Goal: Check status: Check status

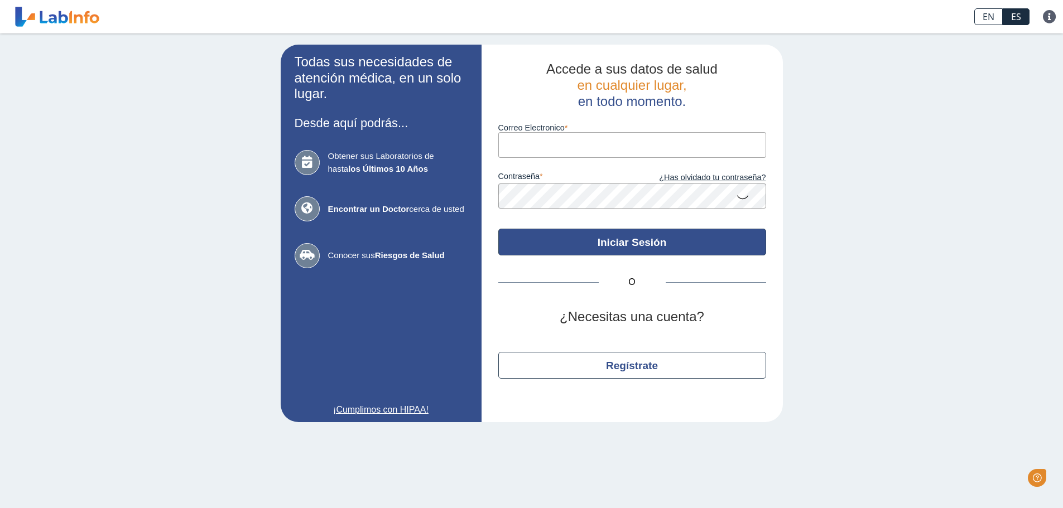
type input "[EMAIL_ADDRESS][DOMAIN_NAME]"
click at [621, 238] on button "Iniciar Sesión" at bounding box center [632, 242] width 268 height 27
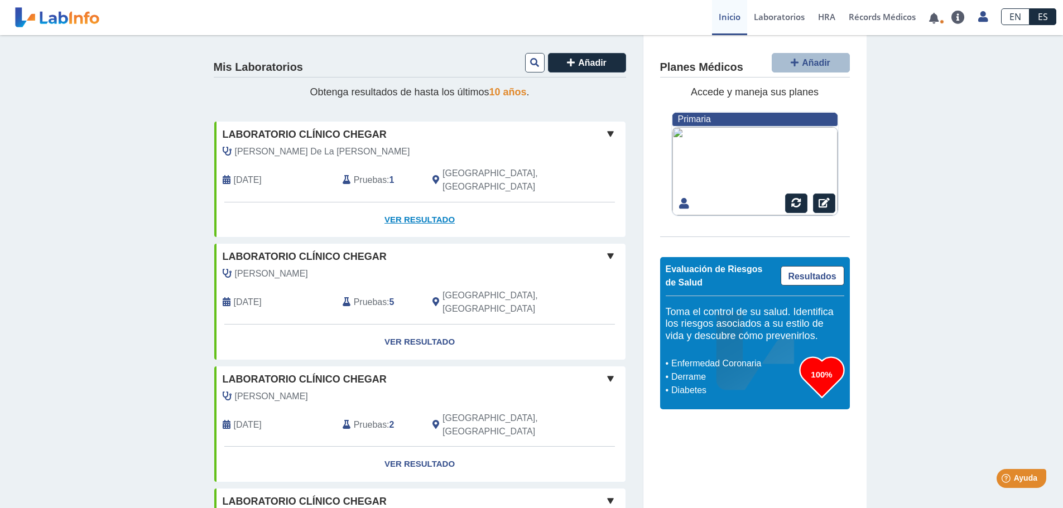
click at [395, 206] on link "Ver Resultado" at bounding box center [419, 220] width 411 height 35
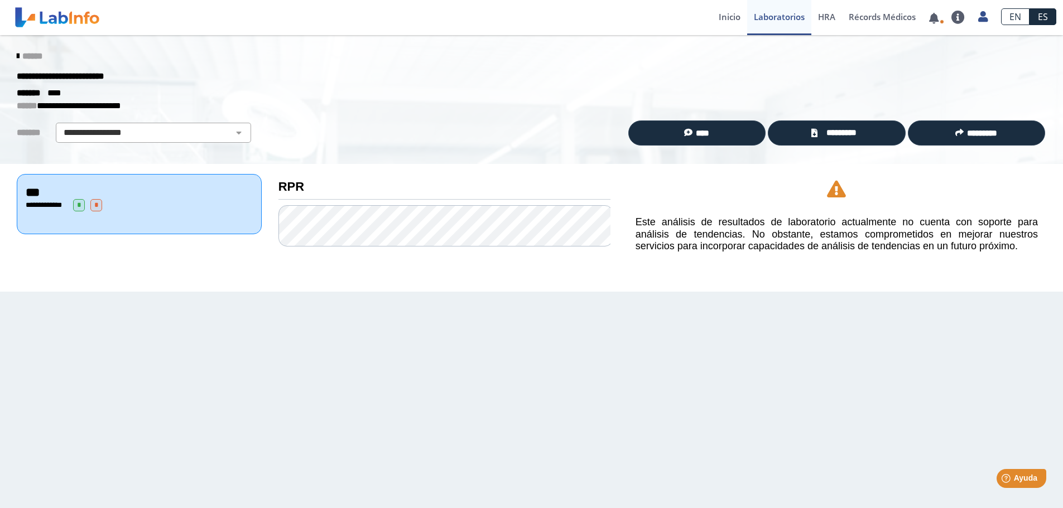
click at [17, 56] on icon at bounding box center [18, 56] width 2 height 9
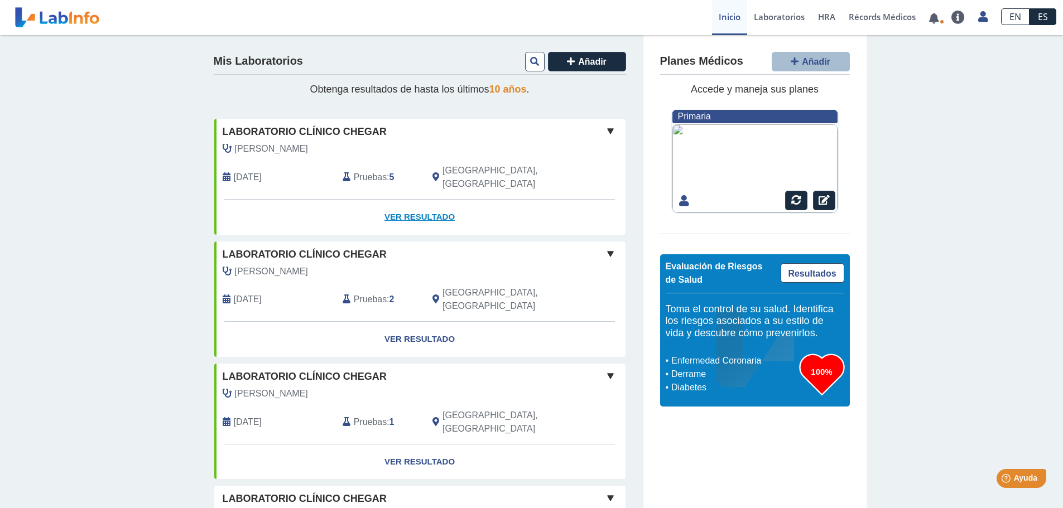
click at [415, 201] on link "Ver Resultado" at bounding box center [419, 217] width 411 height 35
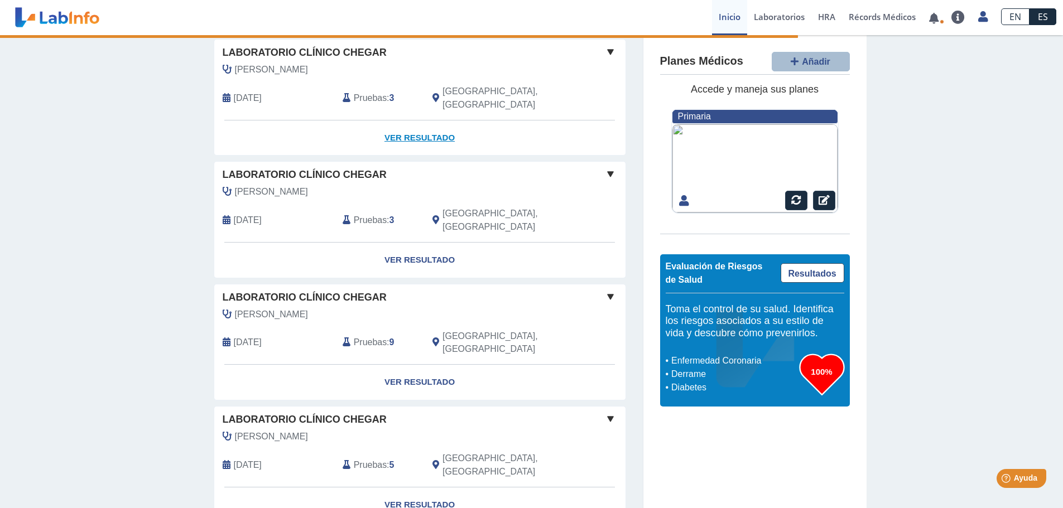
scroll to position [391, 0]
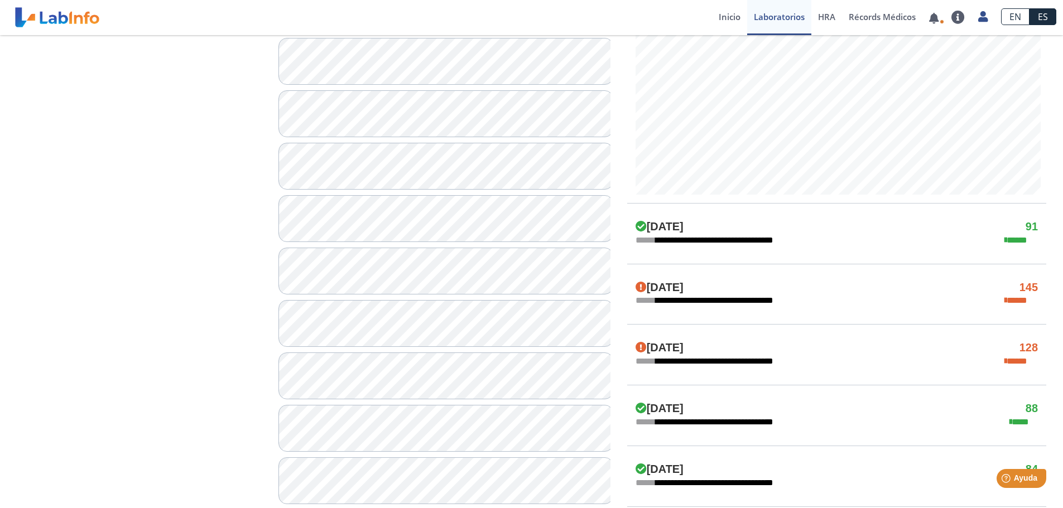
scroll to position [502, 0]
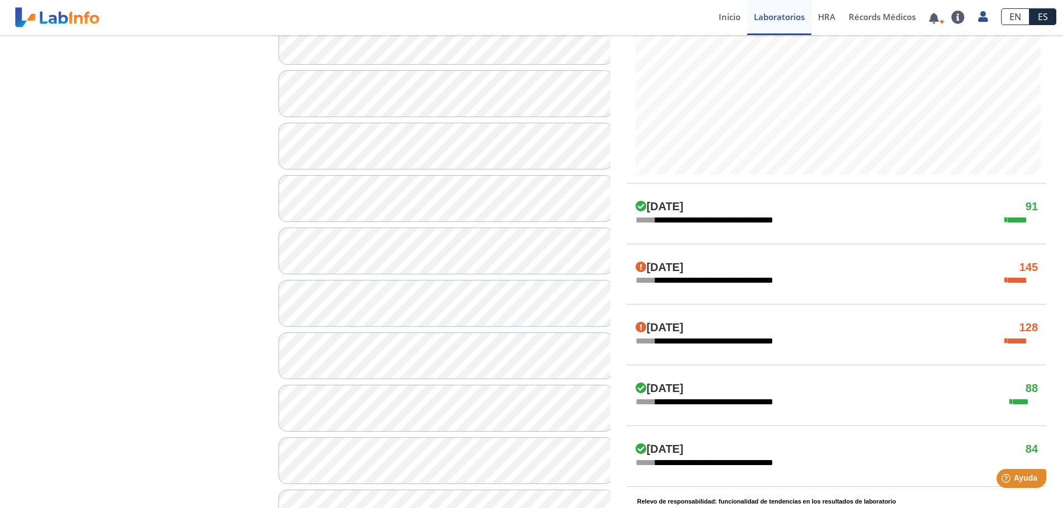
click at [796, 218] on div "**********" at bounding box center [836, 220] width 419 height 13
click at [1027, 210] on h4 "91" at bounding box center [1032, 206] width 12 height 13
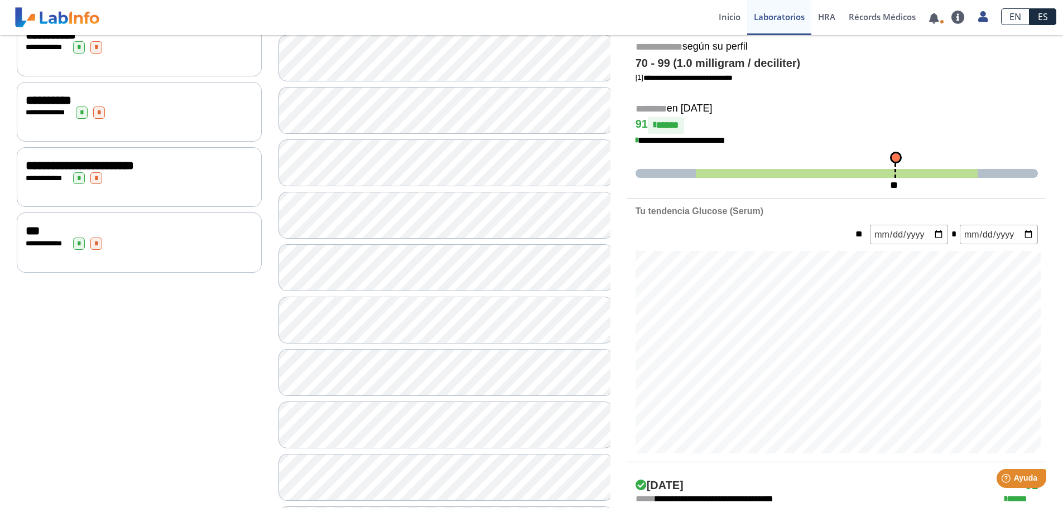
scroll to position [56, 0]
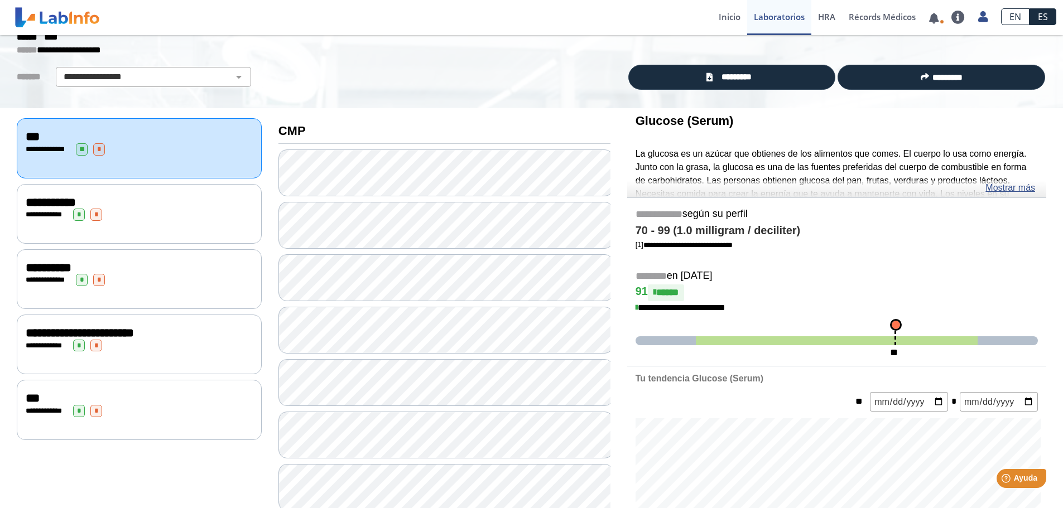
click at [1001, 189] on link "Mostrar más" at bounding box center [1011, 187] width 50 height 13
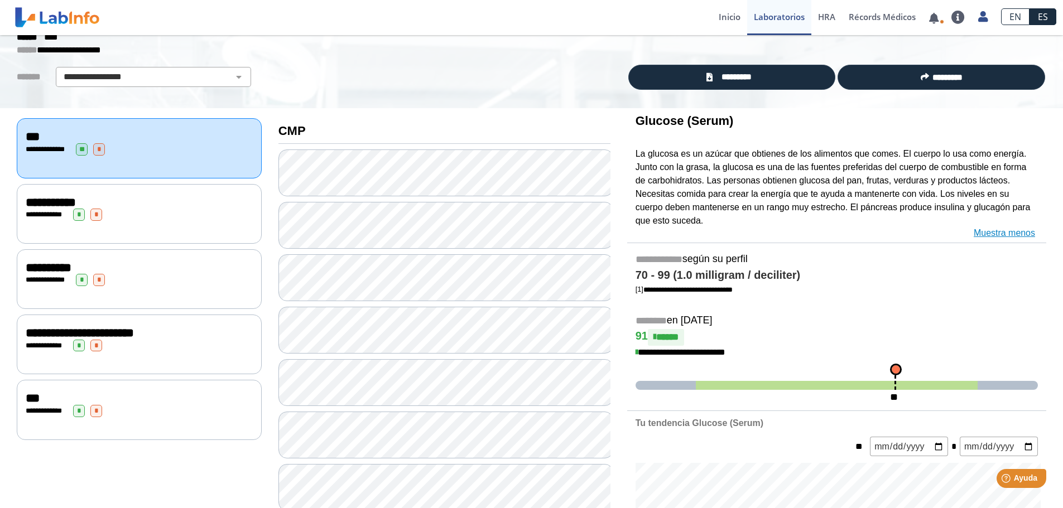
click at [992, 234] on link "Muestra menos" at bounding box center [1004, 233] width 61 height 13
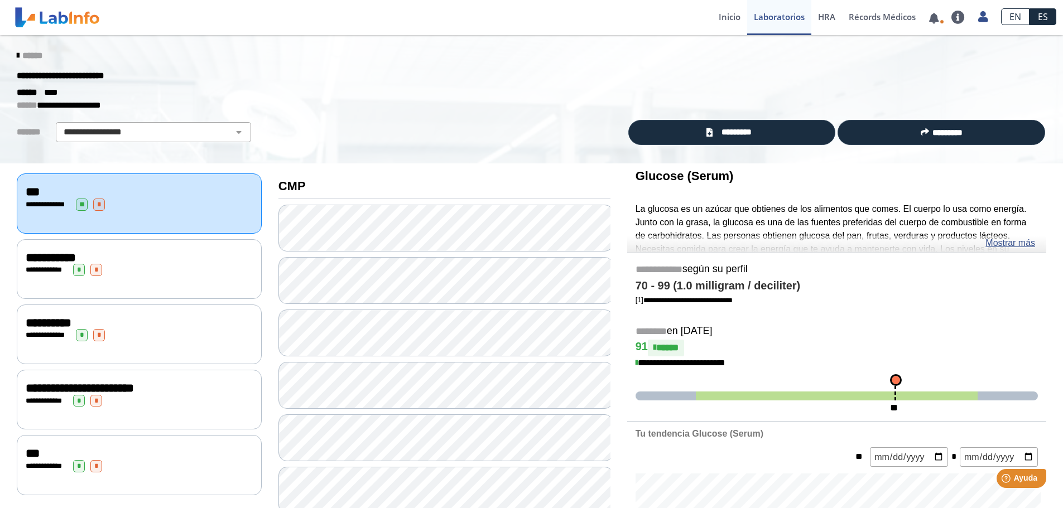
scroll to position [0, 0]
click at [17, 57] on icon at bounding box center [18, 56] width 2 height 9
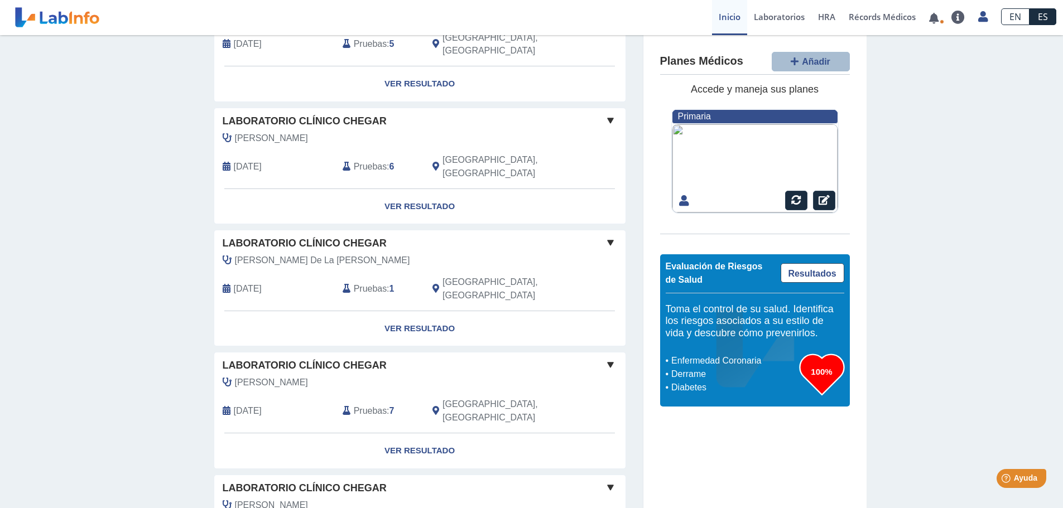
scroll to position [764, 0]
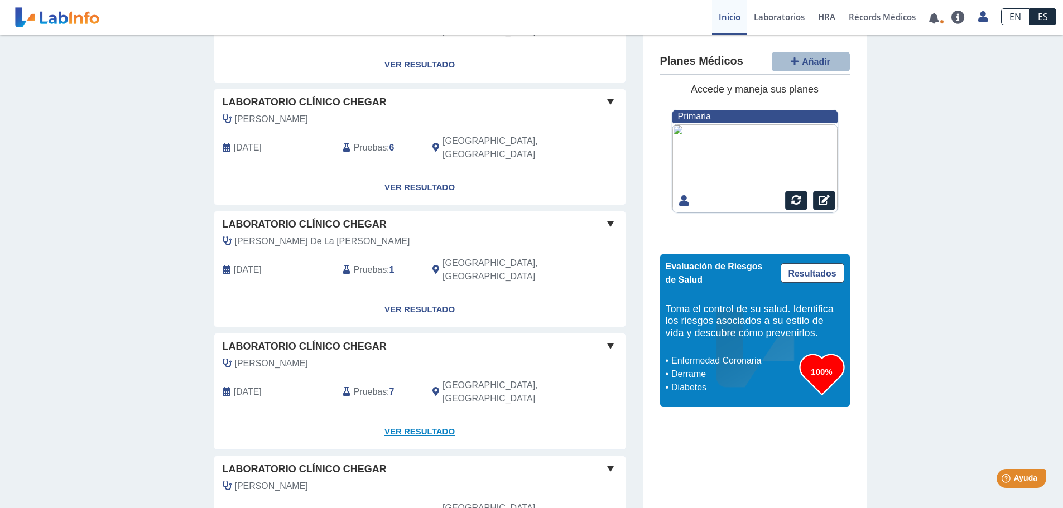
click at [438, 415] on link "Ver Resultado" at bounding box center [419, 432] width 411 height 35
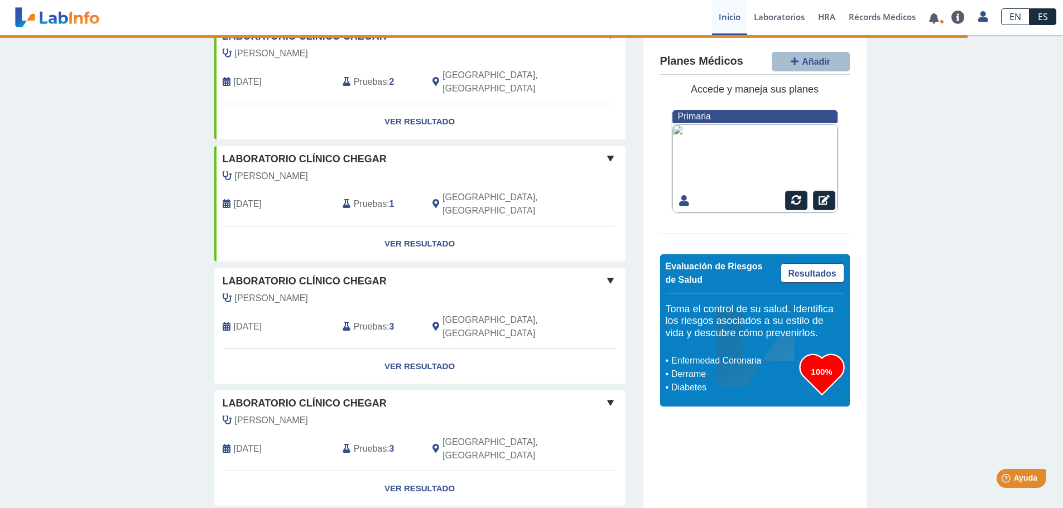
scroll to position [94, 0]
click at [362, 321] on span "Pruebas" at bounding box center [370, 327] width 33 height 13
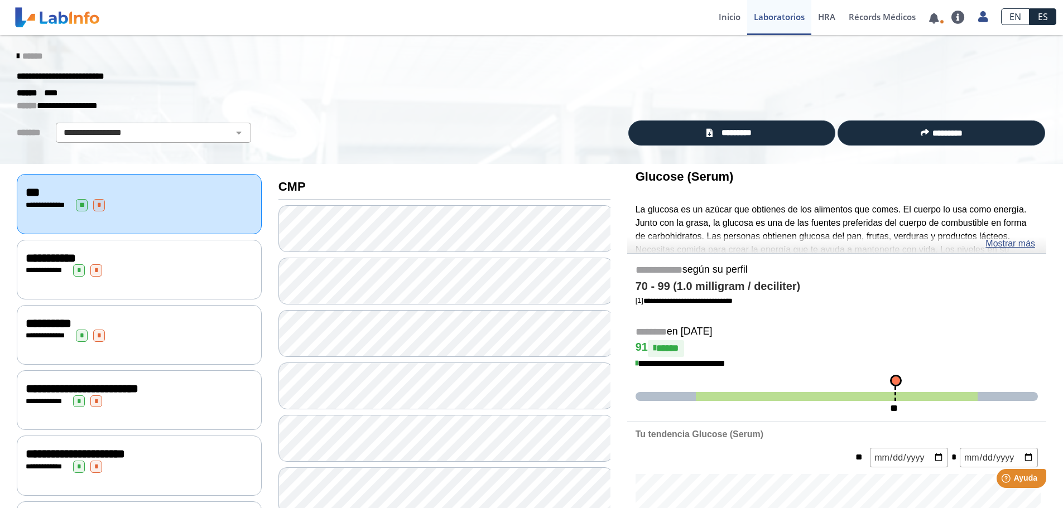
click at [11, 50] on div "******" at bounding box center [531, 56] width 1046 height 20
click at [17, 57] on link "******" at bounding box center [30, 56] width 26 height 8
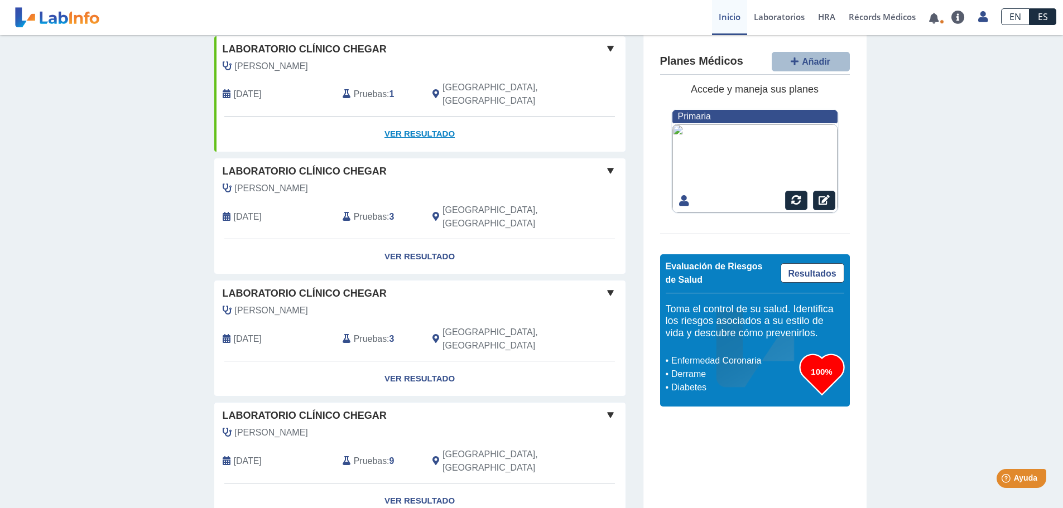
scroll to position [223, 0]
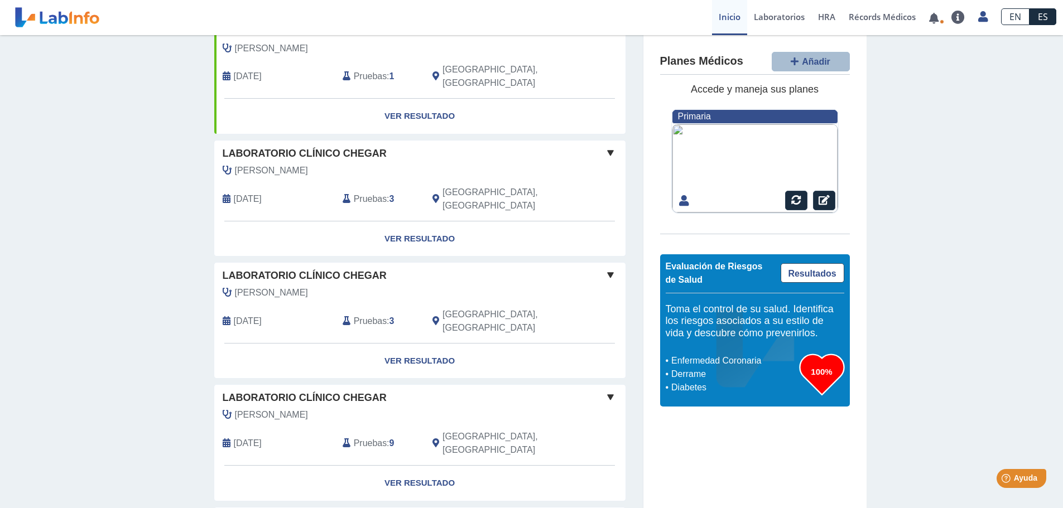
click at [357, 193] on span "Pruebas" at bounding box center [370, 199] width 33 height 13
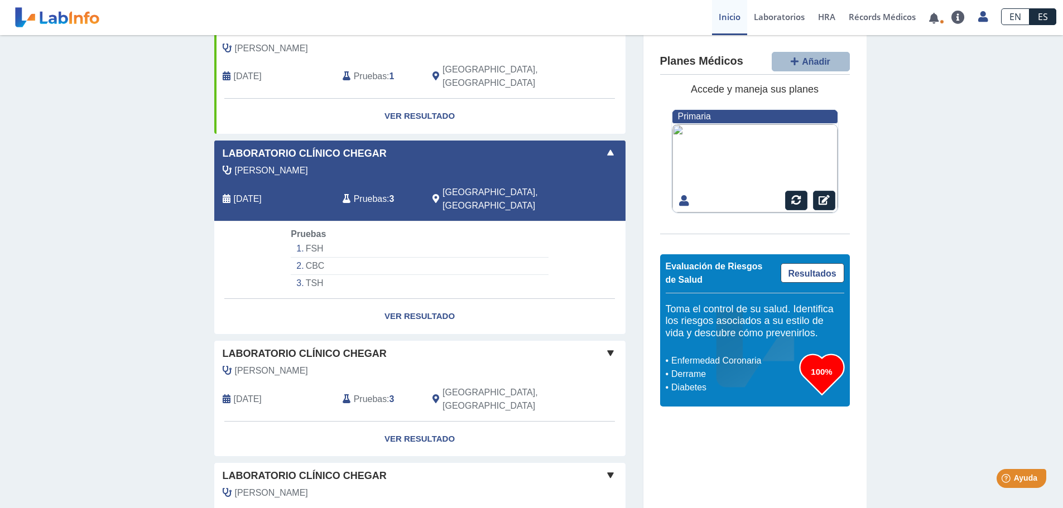
scroll to position [279, 0]
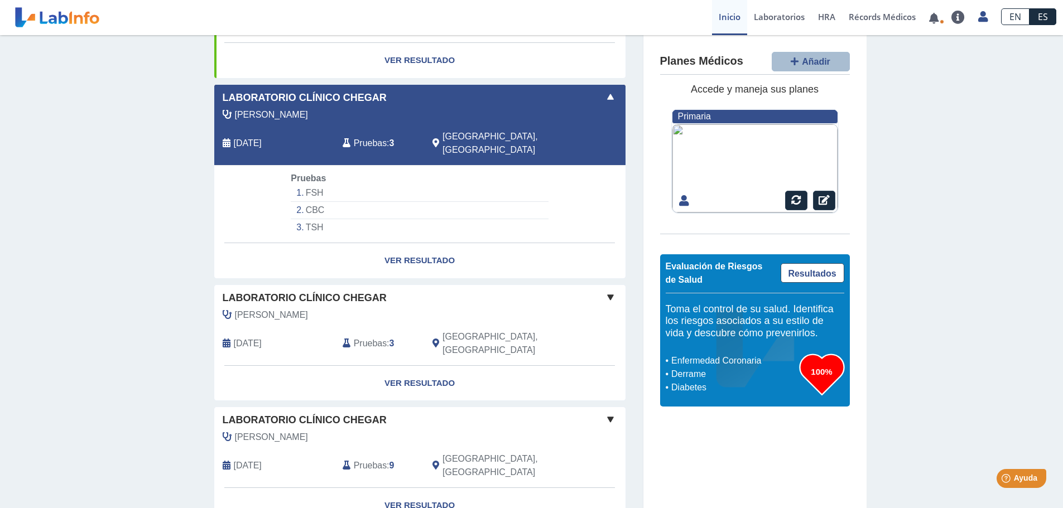
click at [371, 337] on span "Pruebas" at bounding box center [370, 343] width 33 height 13
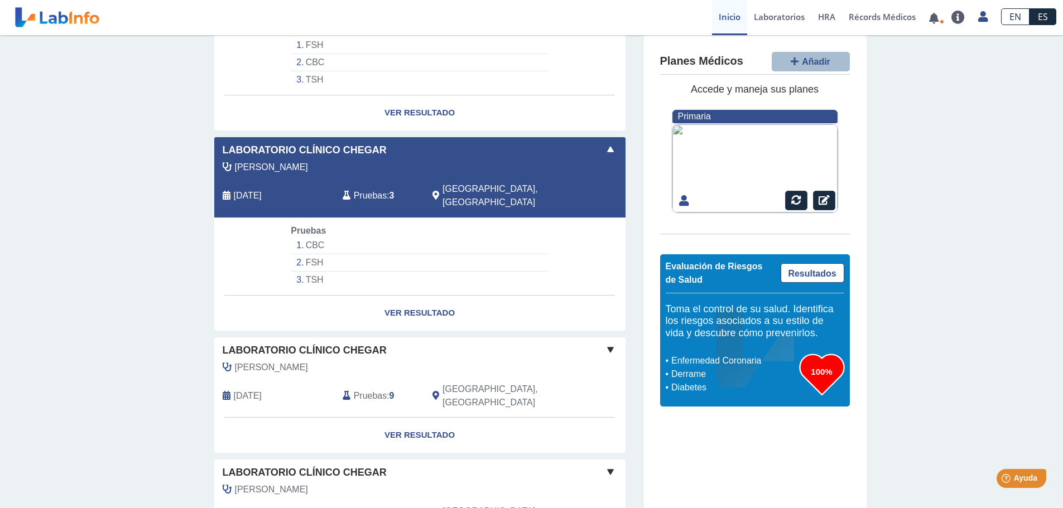
scroll to position [446, 0]
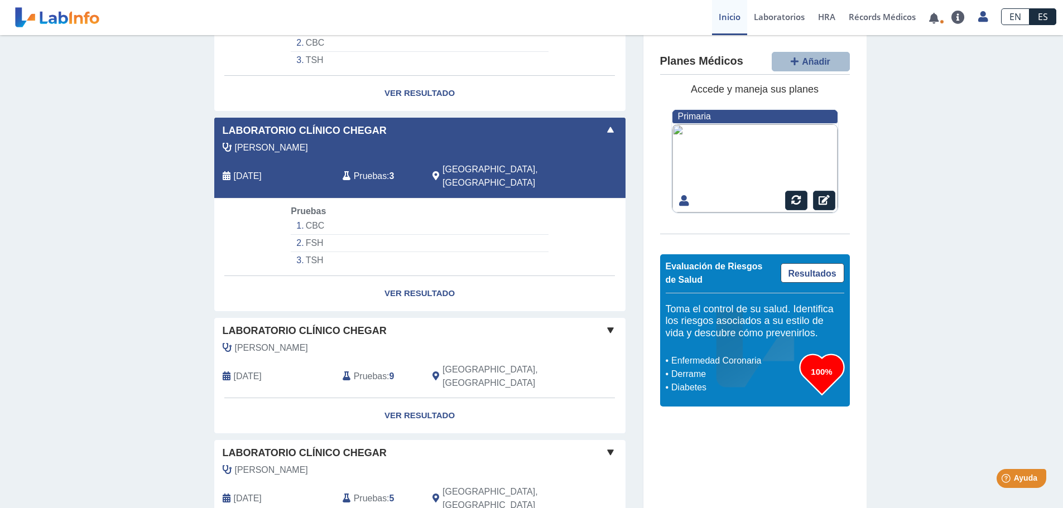
click at [368, 370] on span "Pruebas" at bounding box center [370, 376] width 33 height 13
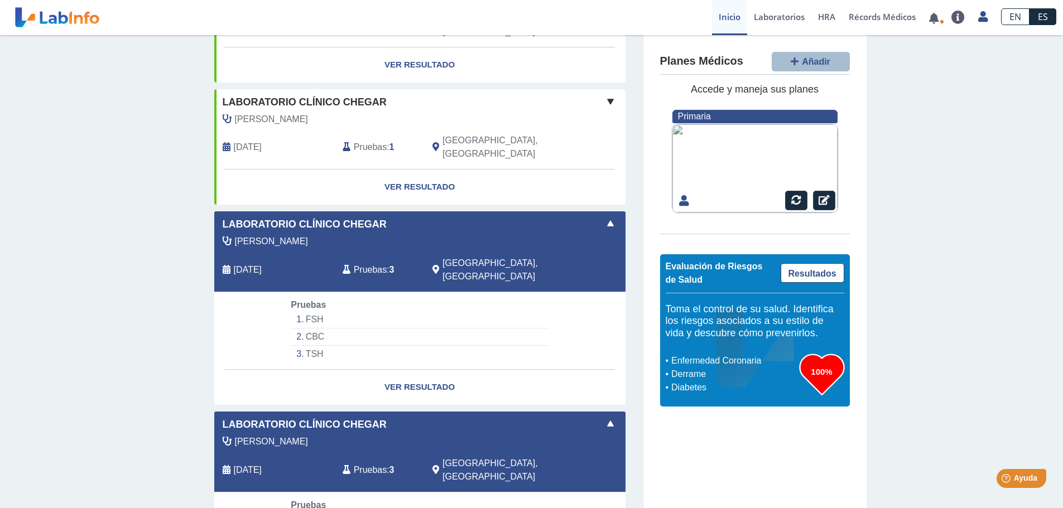
scroll to position [320, 0]
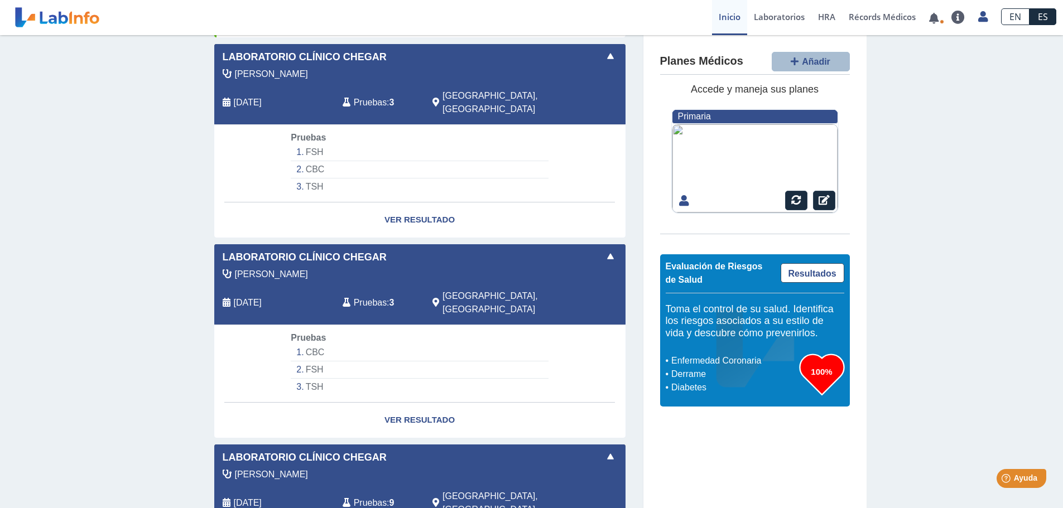
click at [374, 296] on span "Pruebas" at bounding box center [370, 302] width 33 height 13
click at [421, 403] on link "Ver Resultado" at bounding box center [419, 420] width 411 height 35
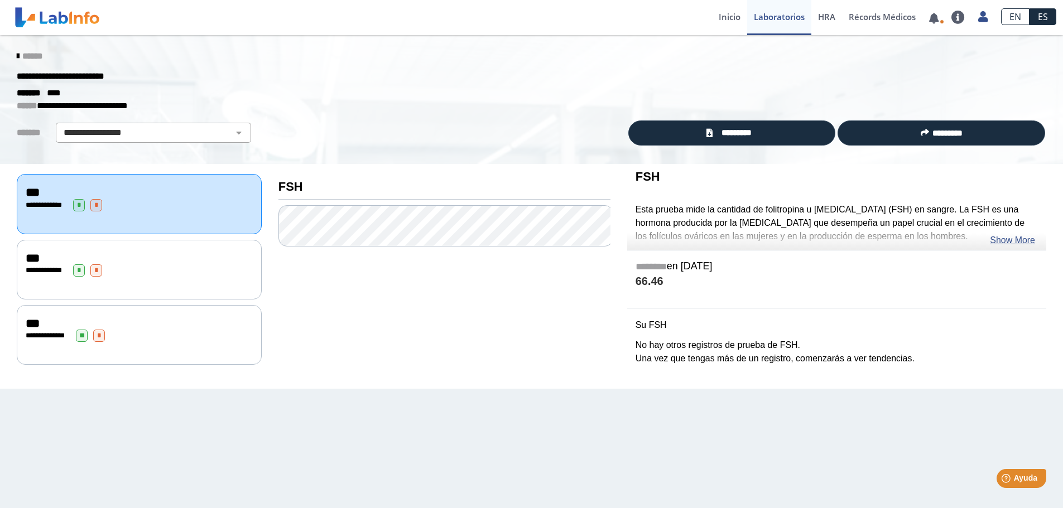
click at [34, 335] on span "**********" at bounding box center [49, 335] width 31 height 7
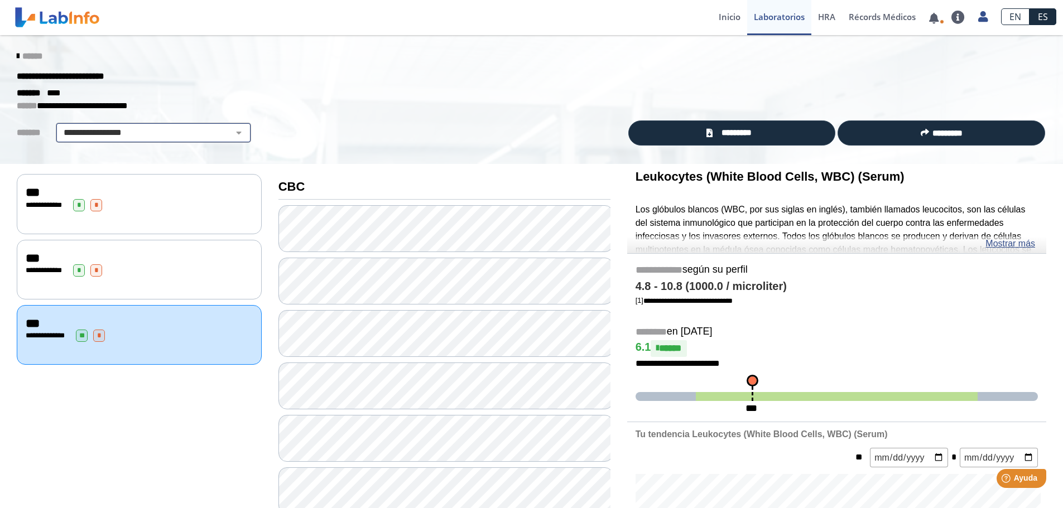
click at [233, 135] on select "**********" at bounding box center [153, 132] width 189 height 13
click at [231, 135] on select "**********" at bounding box center [153, 132] width 189 height 13
drag, startPoint x: 15, startPoint y: 54, endPoint x: 39, endPoint y: 87, distance: 40.7
click at [17, 54] on icon at bounding box center [18, 56] width 2 height 9
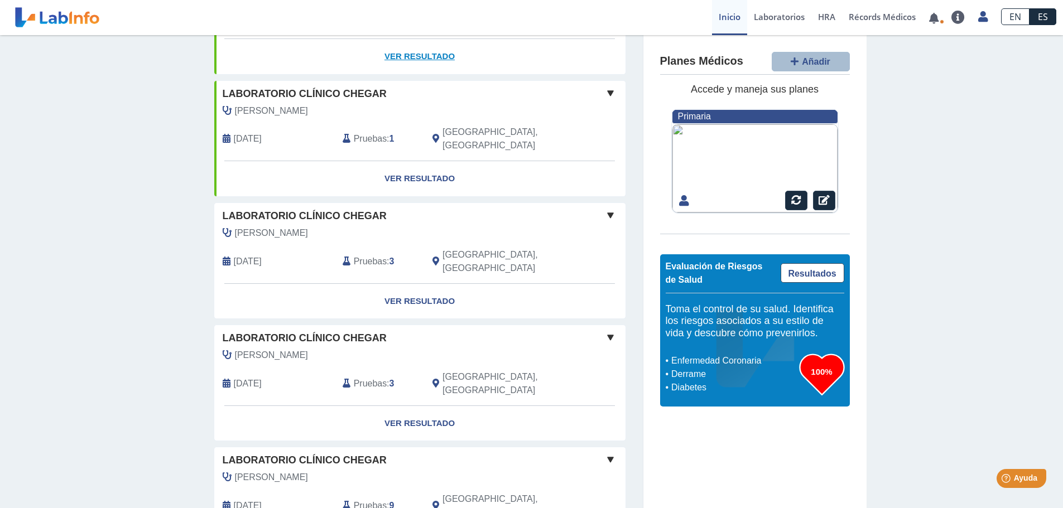
scroll to position [223, 0]
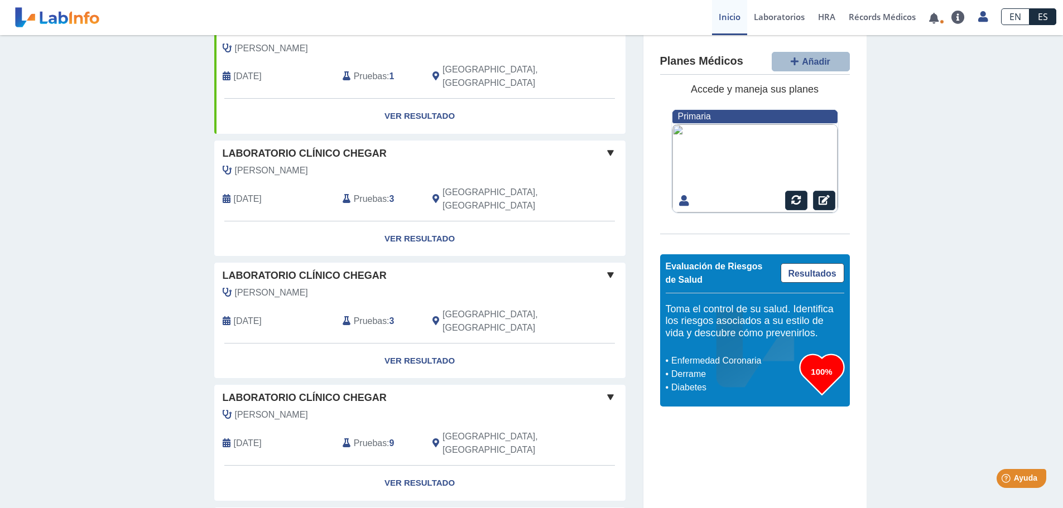
click at [275, 164] on span "[PERSON_NAME]" at bounding box center [271, 170] width 73 height 13
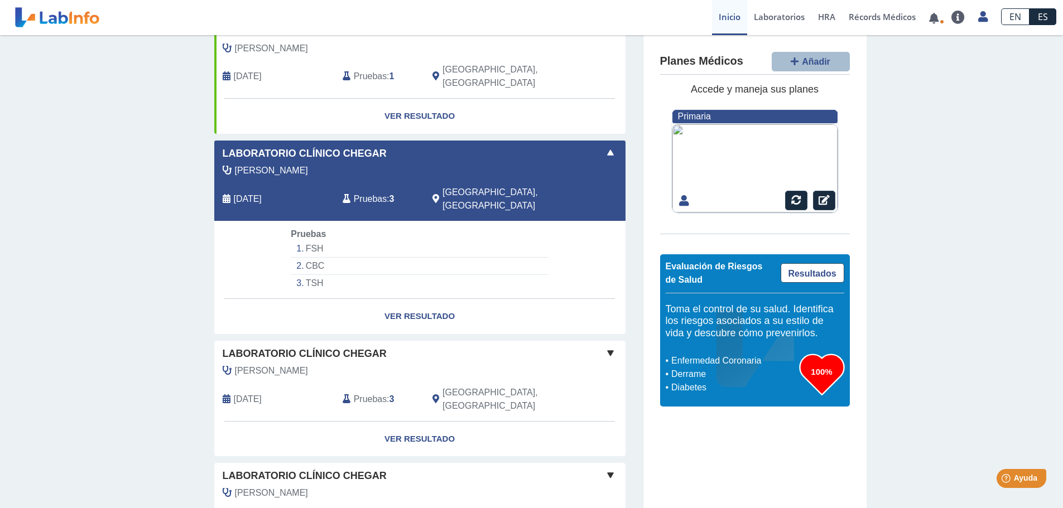
click at [299, 364] on span "[PERSON_NAME]" at bounding box center [271, 370] width 73 height 13
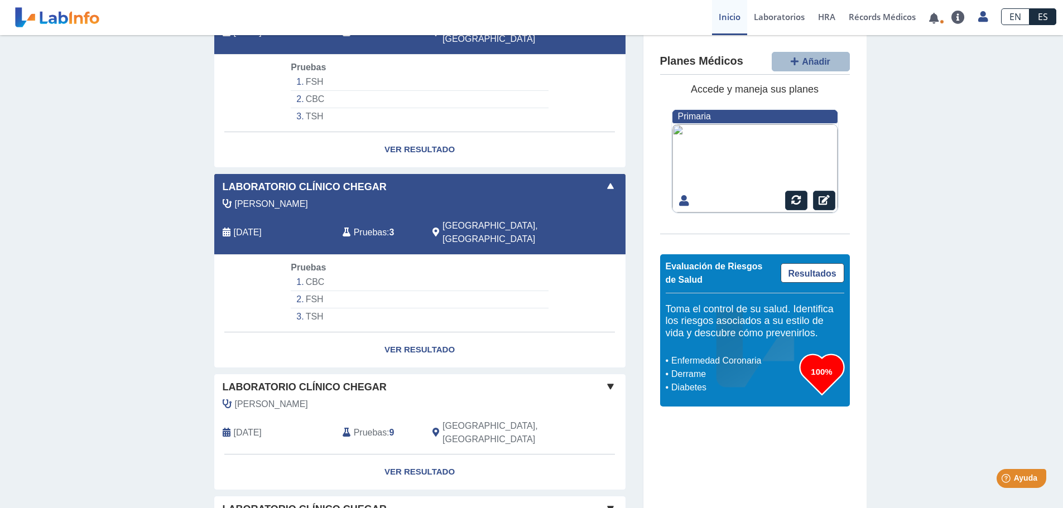
scroll to position [391, 0]
click at [292, 397] on div "[PERSON_NAME]" at bounding box center [394, 403] width 361 height 13
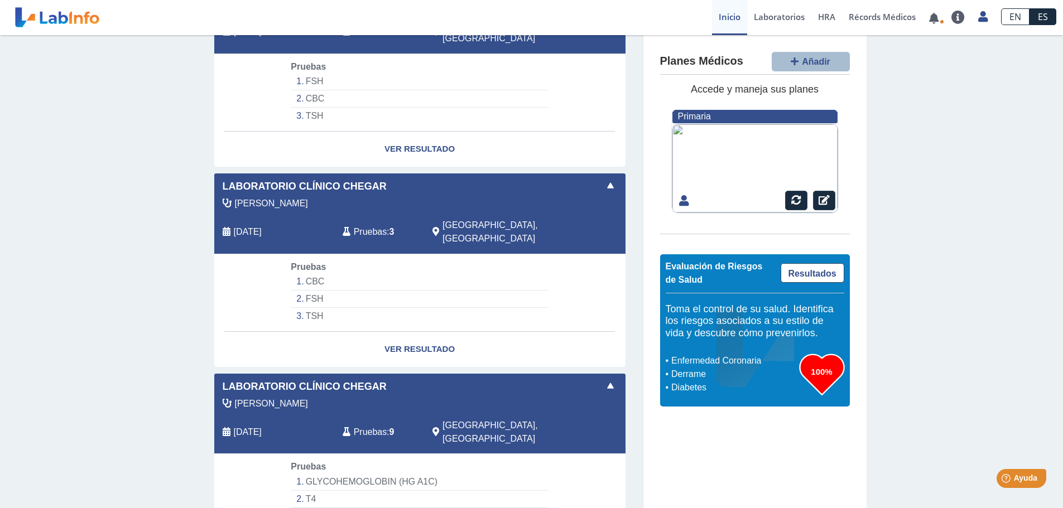
scroll to position [446, 0]
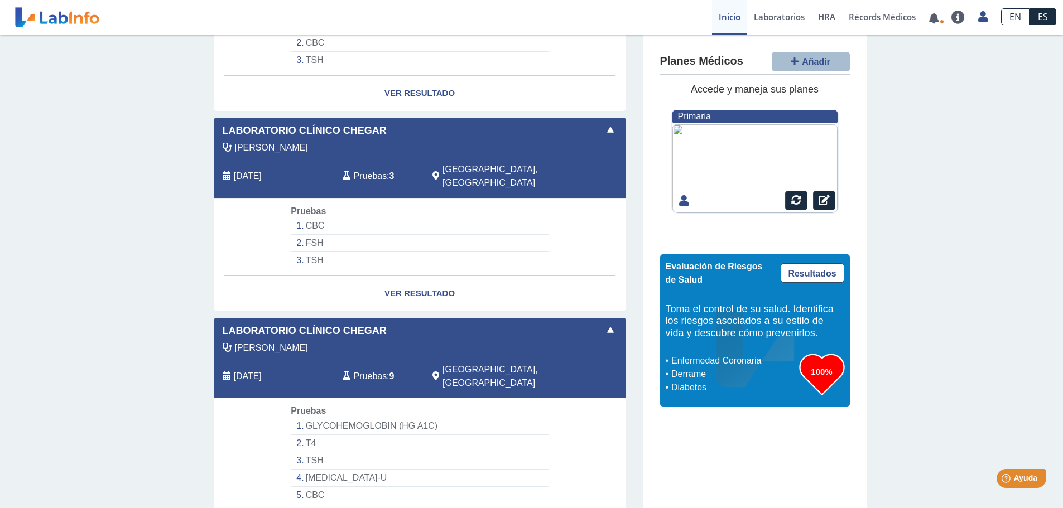
click at [370, 370] on span "Pruebas" at bounding box center [370, 376] width 33 height 13
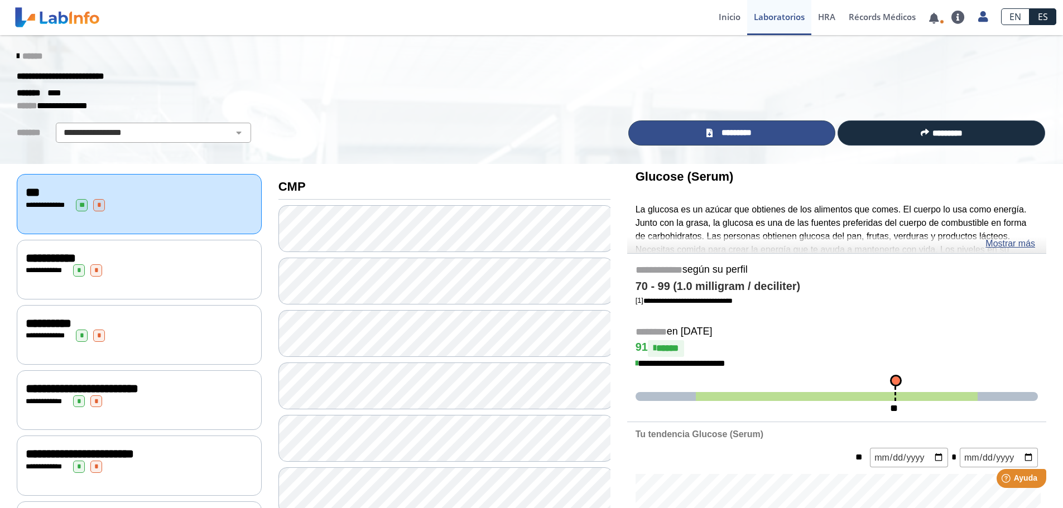
click at [733, 138] on span "*********" at bounding box center [736, 133] width 41 height 13
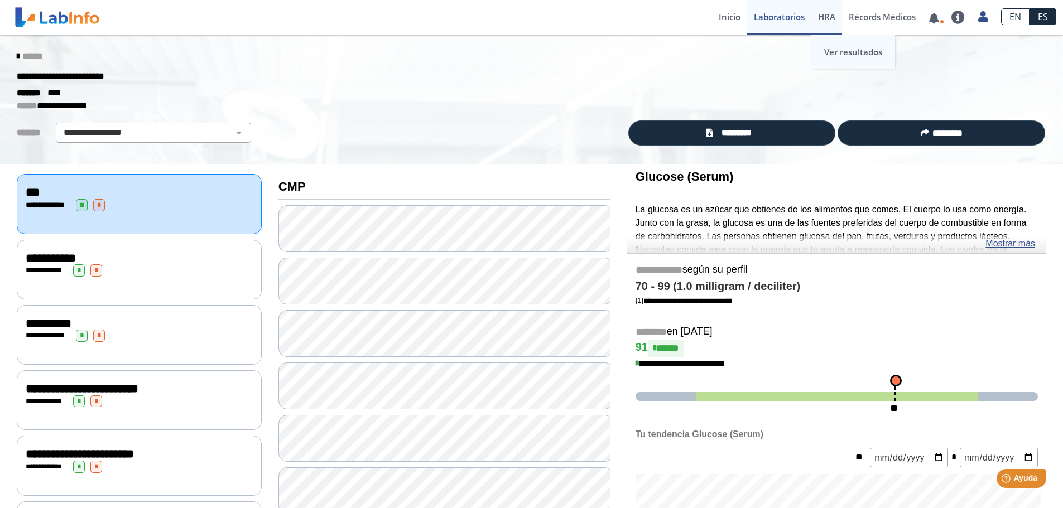
click at [834, 50] on link "Ver resultados" at bounding box center [853, 51] width 84 height 33
